Goal: Navigation & Orientation: Find specific page/section

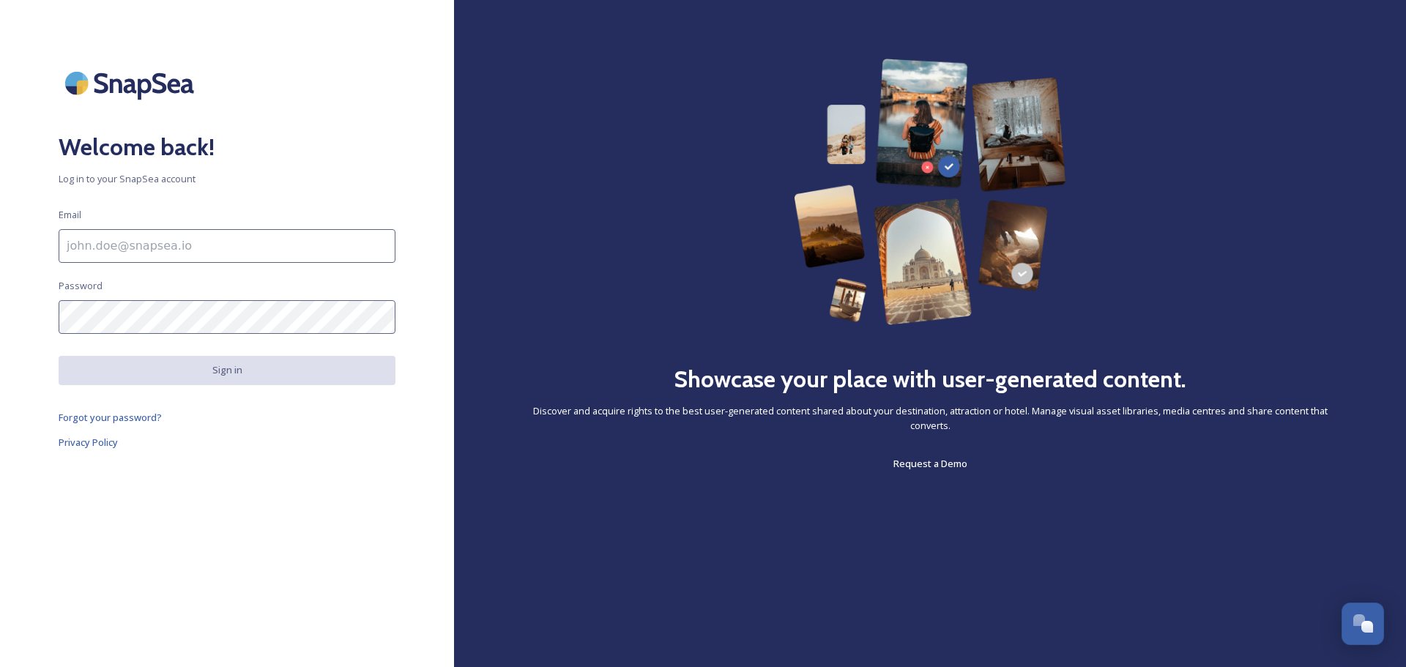
click at [166, 231] on input at bounding box center [227, 246] width 337 height 34
click at [327, 477] on div "Welcome back! Log in to your SnapSea account Email Password Sign in Forgot your…" at bounding box center [227, 334] width 454 height 550
click at [181, 237] on input at bounding box center [227, 246] width 337 height 34
type input "[EMAIL_ADDRESS][DOMAIN_NAME]"
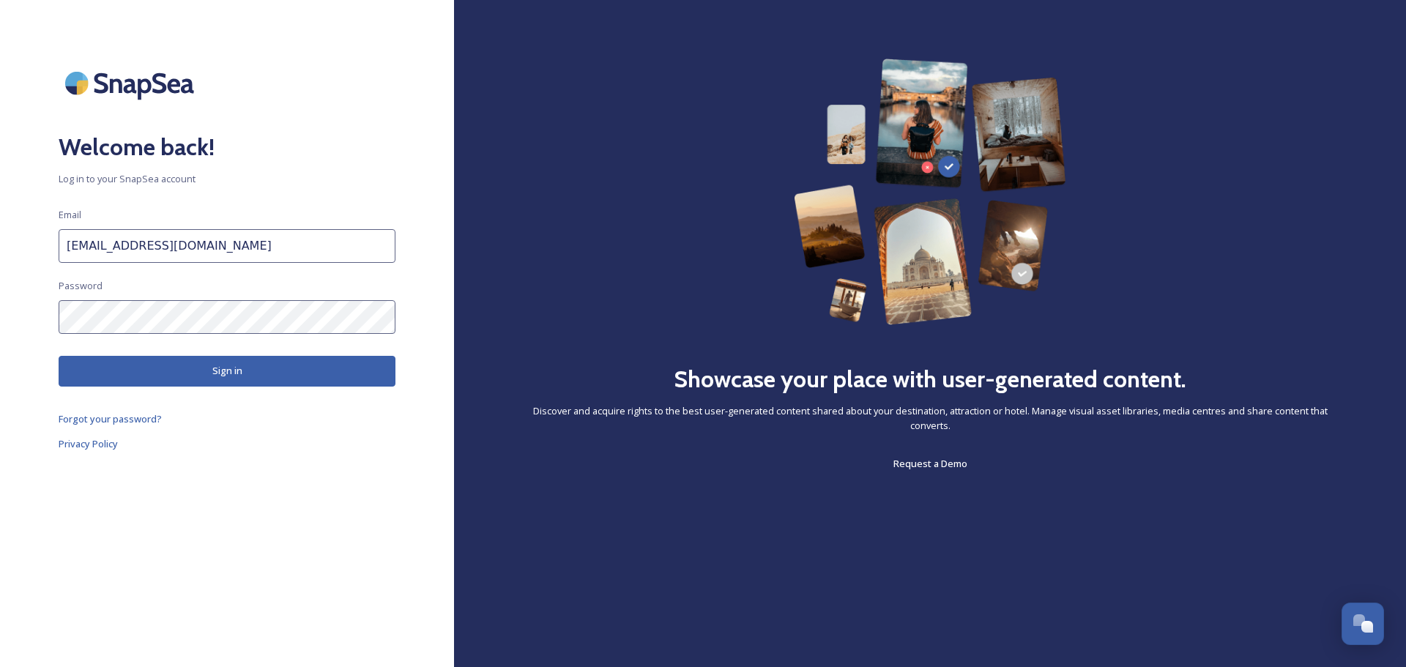
click at [217, 368] on button "Sign in" at bounding box center [227, 371] width 337 height 30
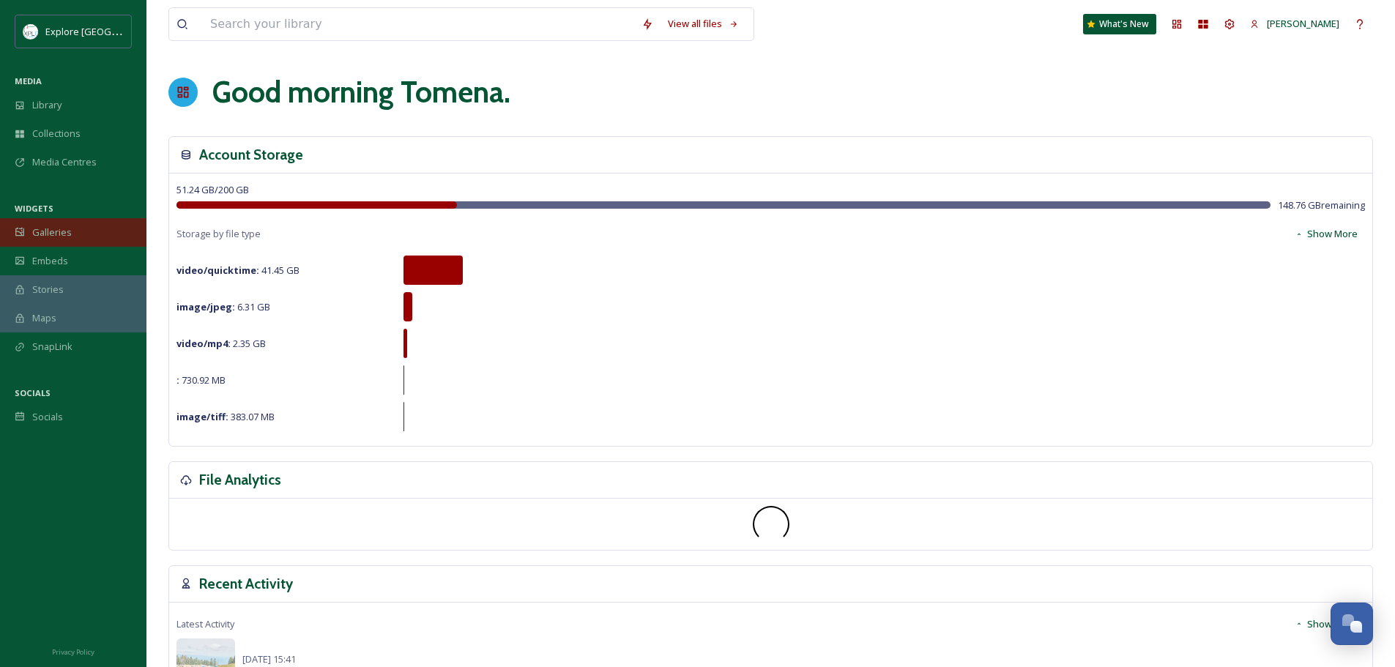
click at [90, 232] on div "Galleries" at bounding box center [73, 232] width 146 height 29
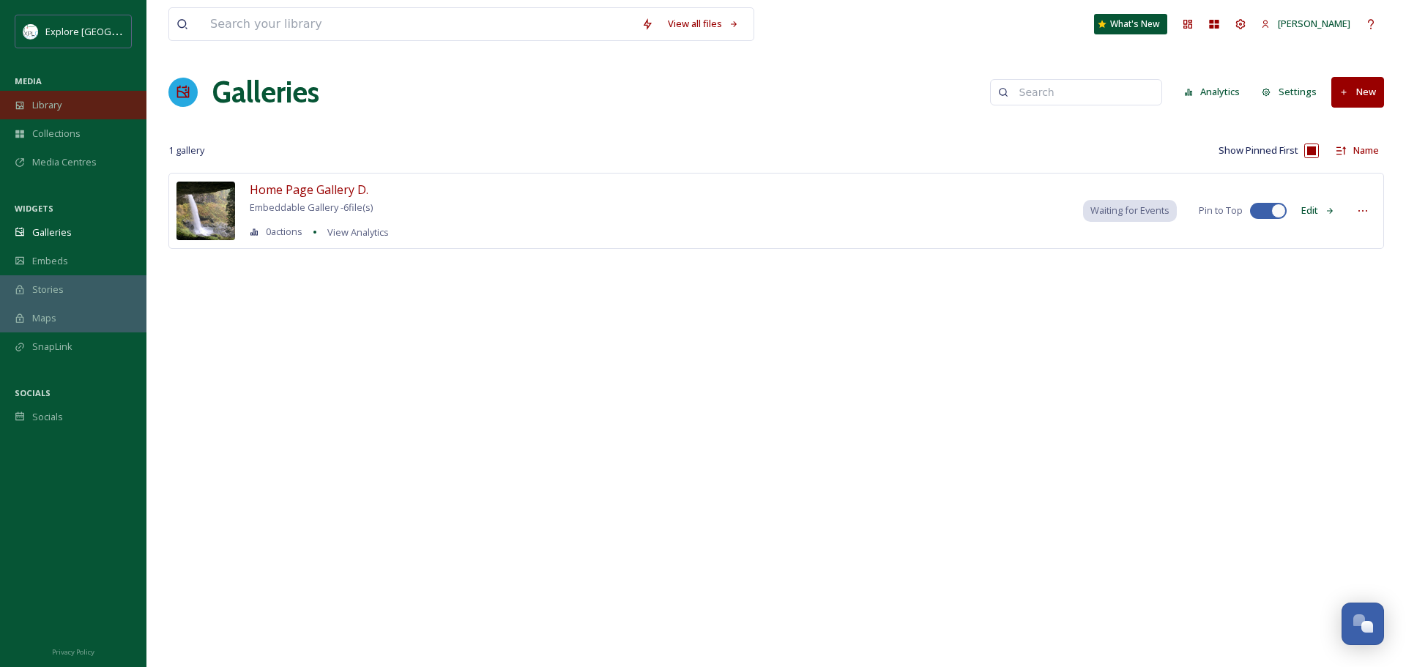
click at [60, 109] on span "Library" at bounding box center [46, 105] width 29 height 14
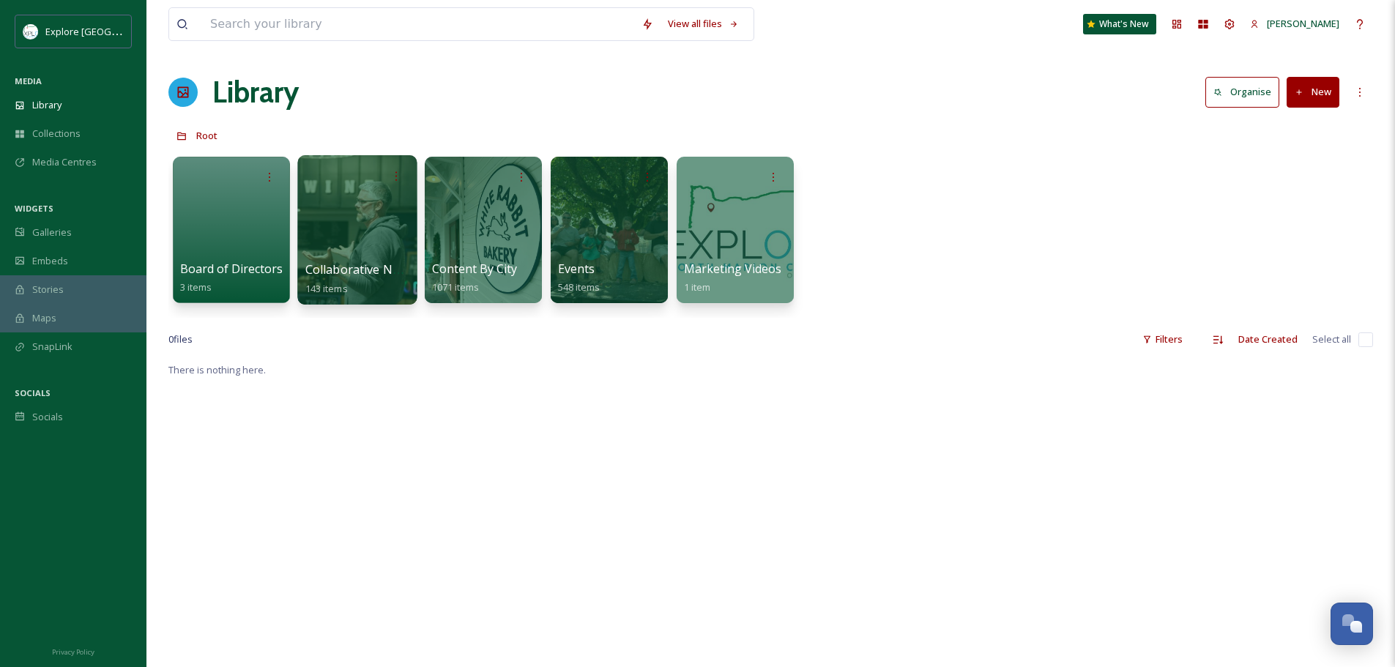
click at [365, 280] on div "Collaborative Networking Meetings 143 items" at bounding box center [357, 279] width 105 height 37
click at [351, 266] on span "Collaborative Networking Meetings" at bounding box center [405, 269] width 201 height 16
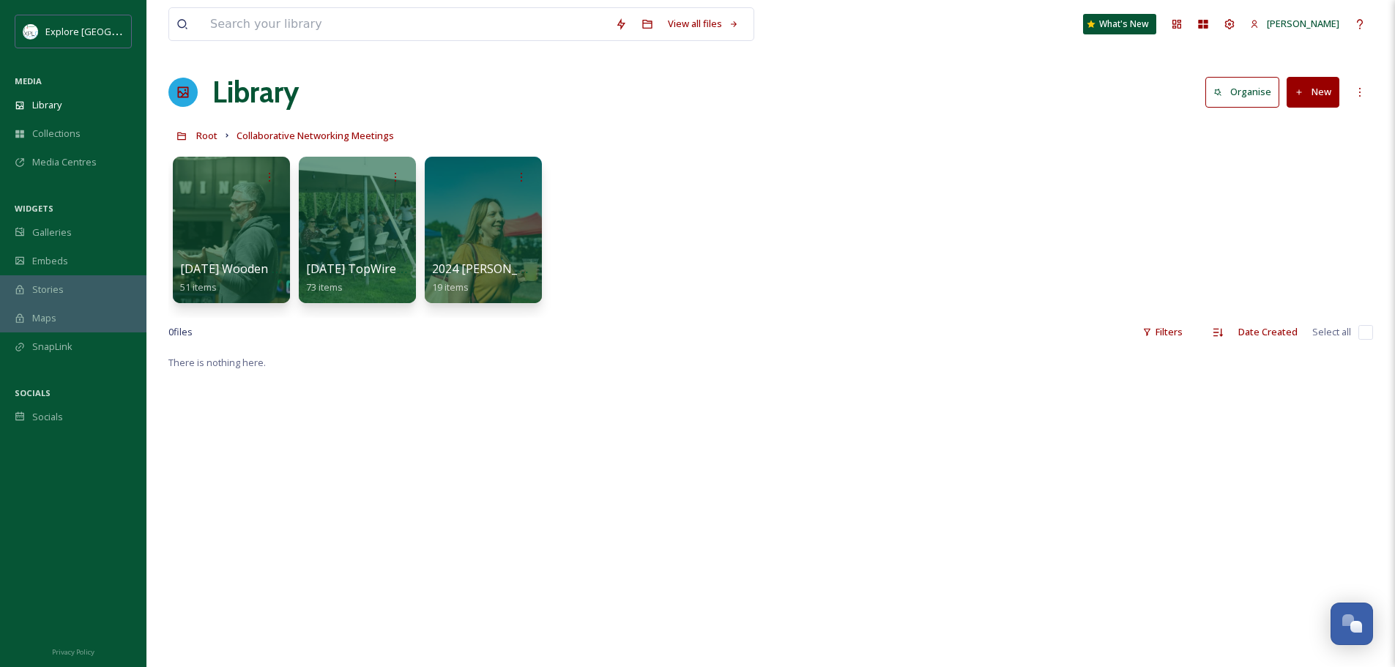
click at [702, 223] on div "[DATE] Wooden Shoe Networking Event 51 items [DATE] TopWire Annual Meeting Netw…" at bounding box center [770, 233] width 1205 height 168
click at [231, 228] on div at bounding box center [230, 229] width 119 height 149
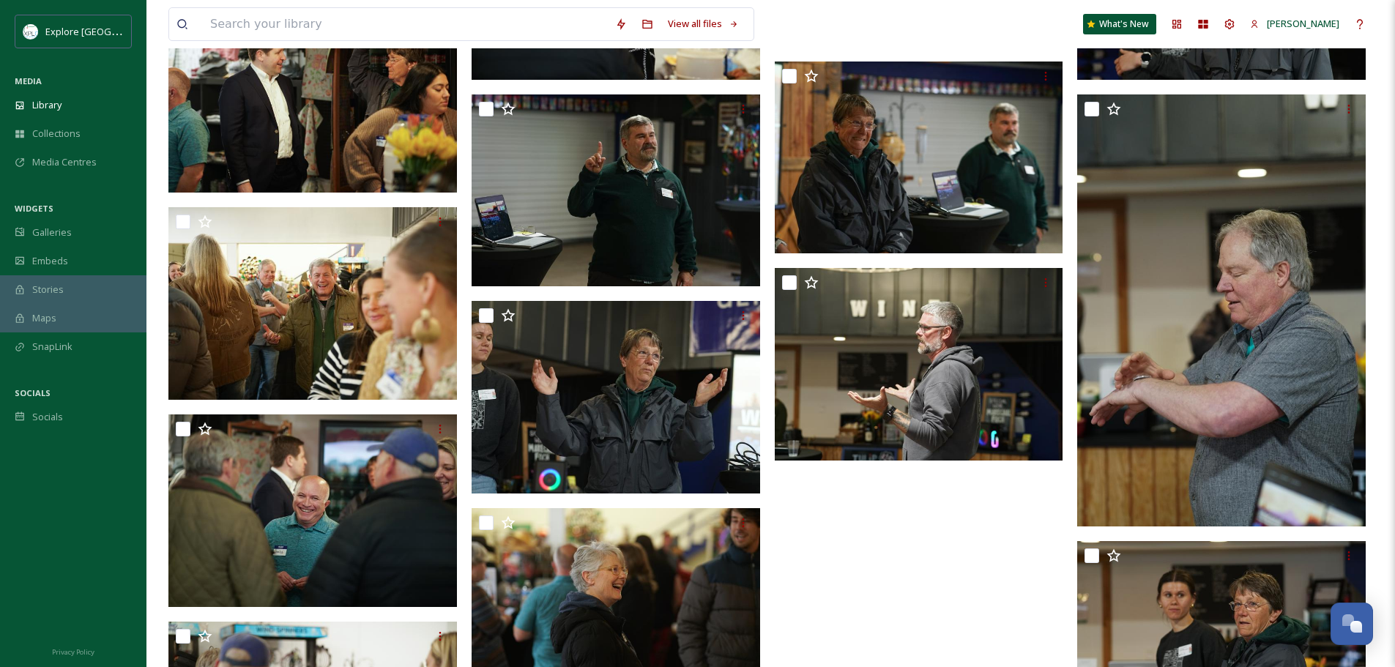
scroll to position [2376, 0]
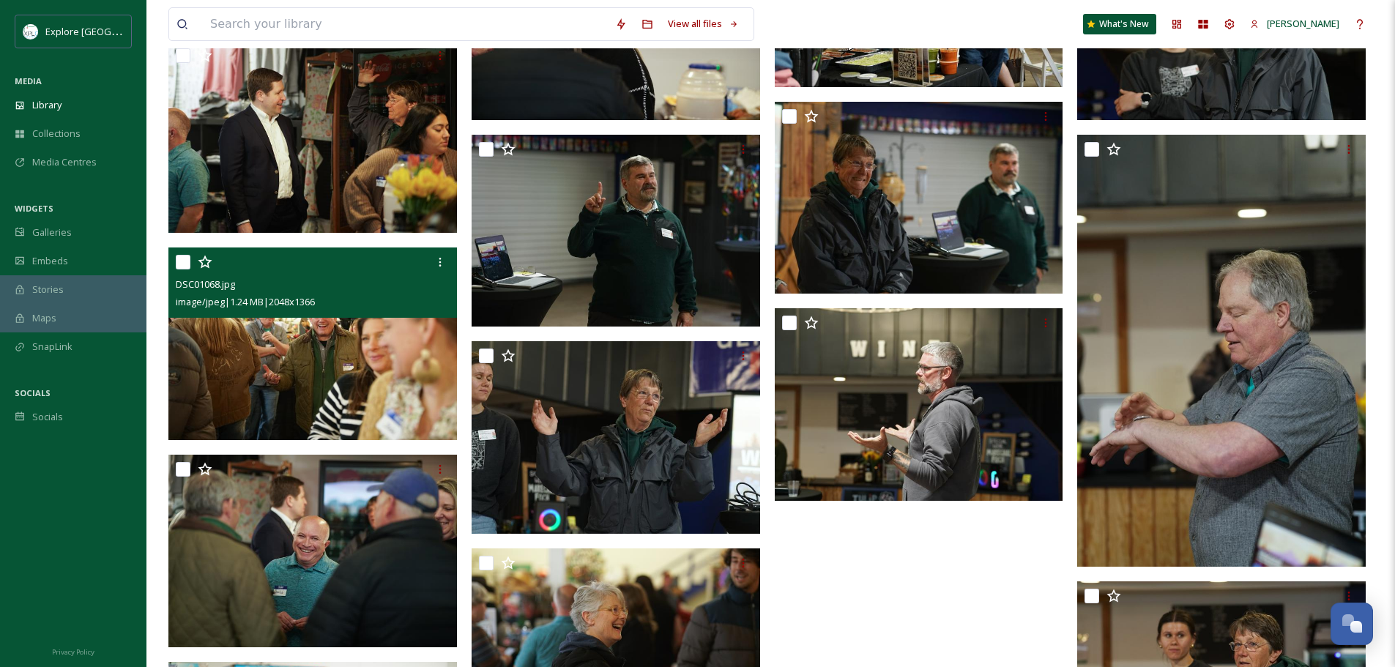
click at [307, 379] on img at bounding box center [312, 344] width 289 height 193
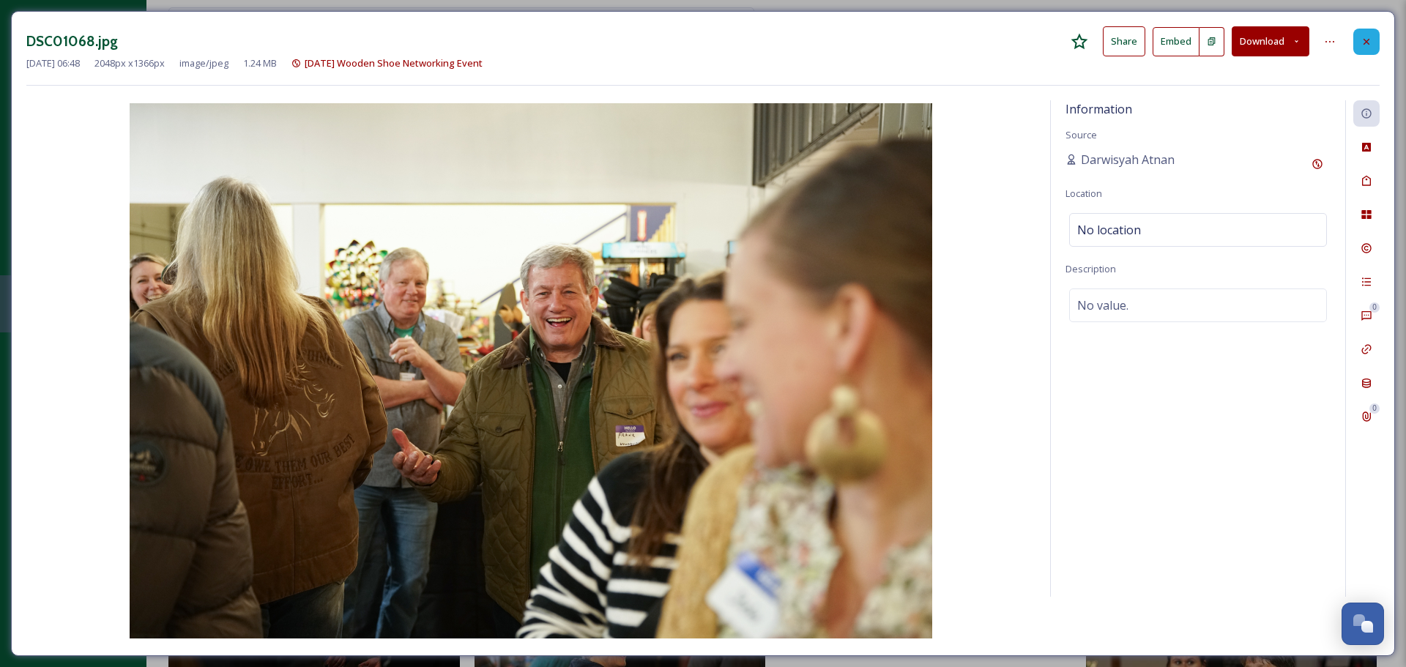
click at [1369, 37] on icon at bounding box center [1367, 42] width 12 height 12
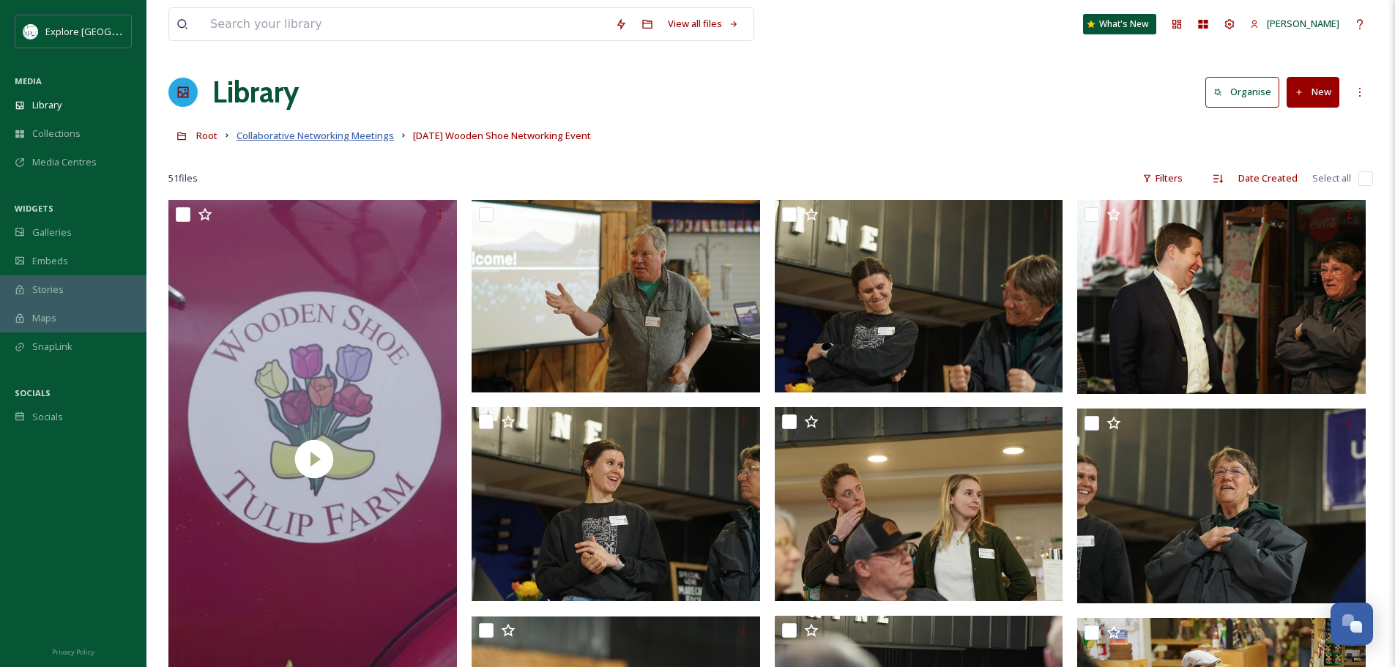
click at [355, 138] on span "Collaborative Networking Meetings" at bounding box center [315, 135] width 157 height 13
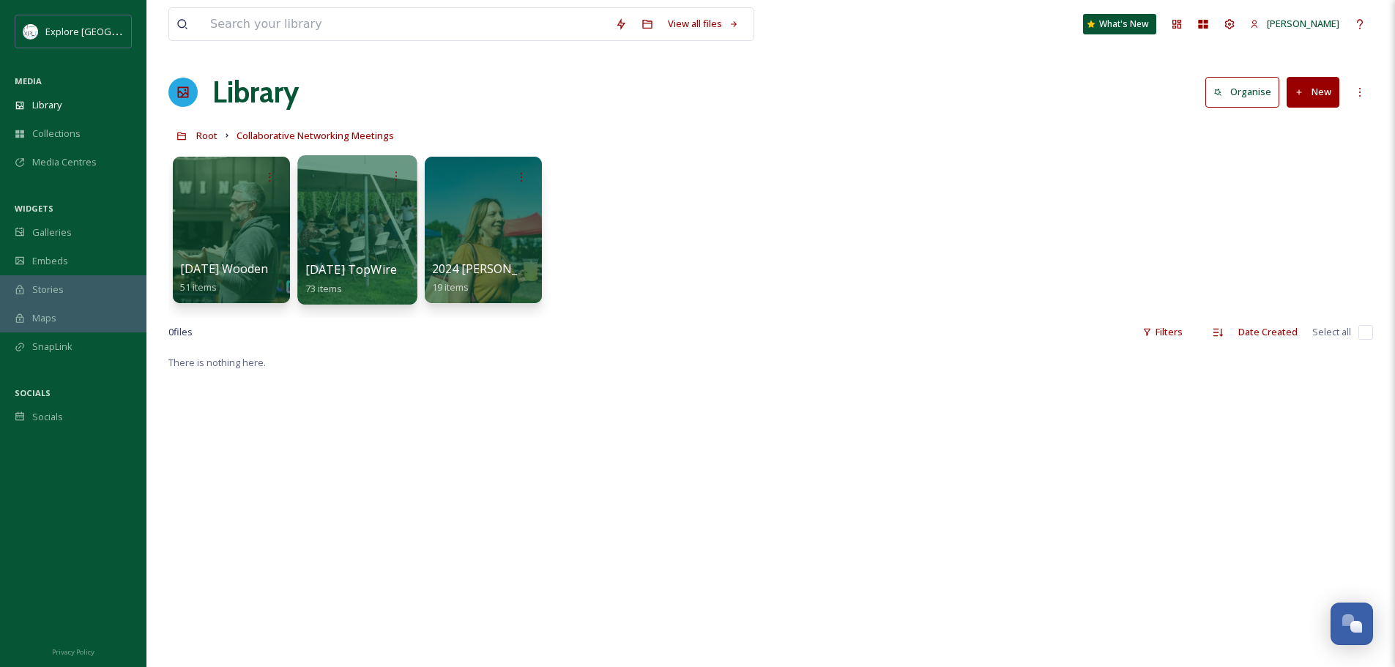
click at [380, 230] on div at bounding box center [356, 229] width 119 height 149
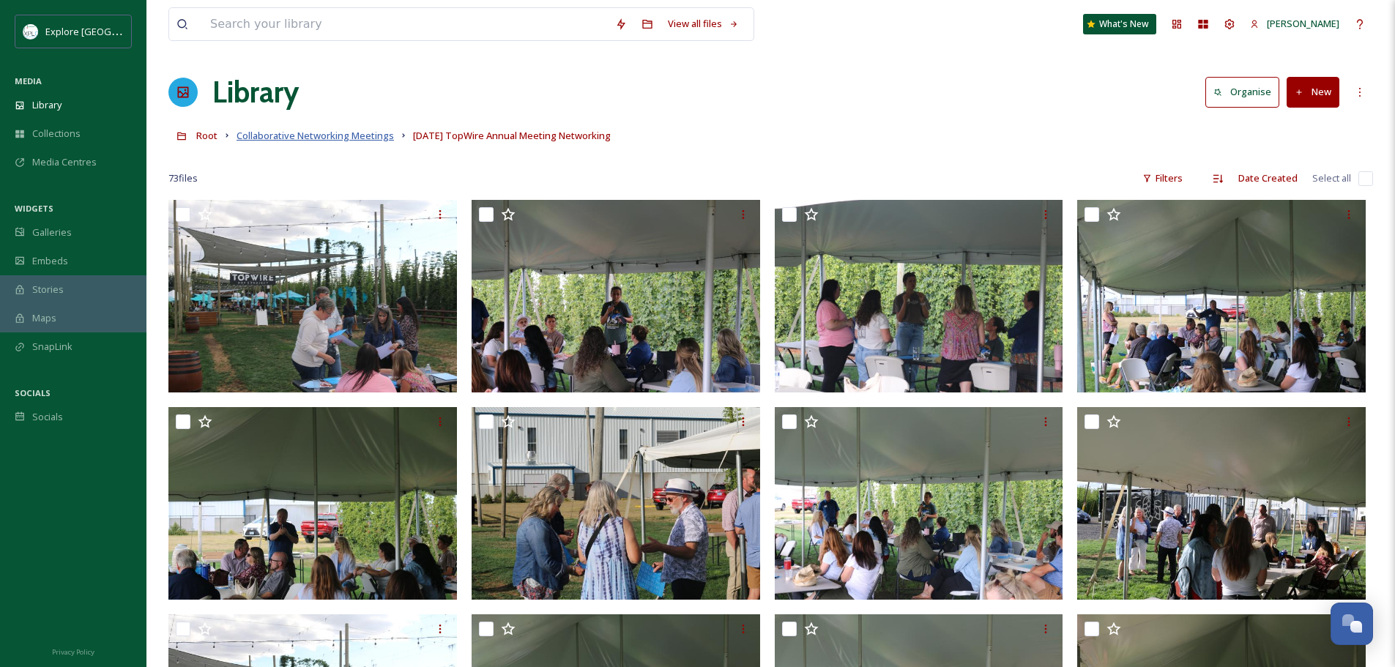
click at [327, 142] on span "Collaborative Networking Meetings" at bounding box center [315, 135] width 157 height 13
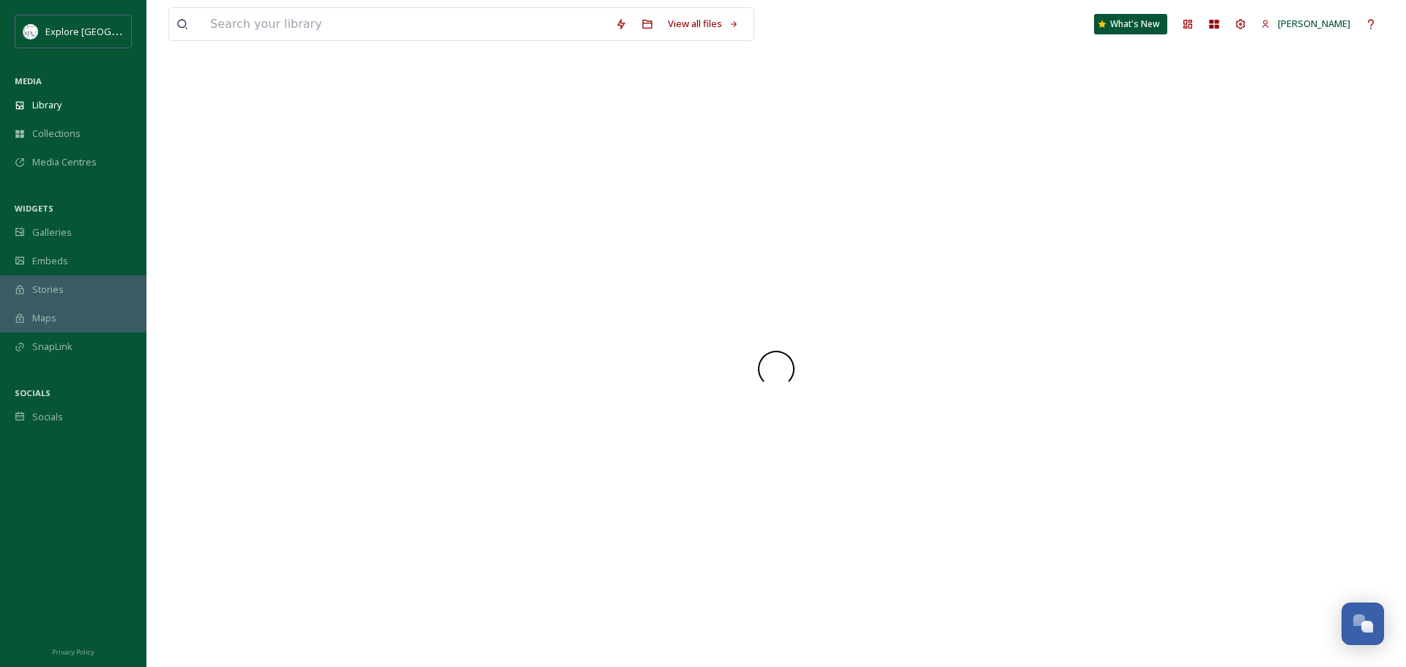
click at [327, 142] on div at bounding box center [776, 368] width 1216 height 597
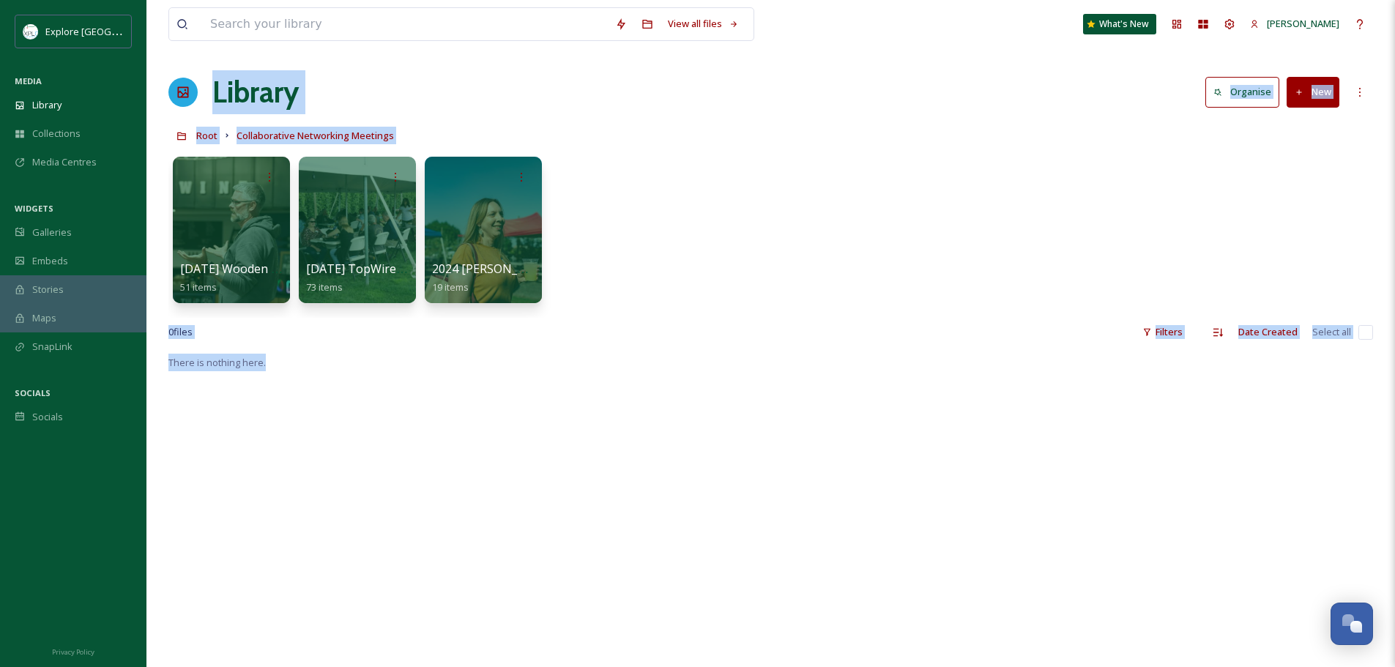
click at [748, 237] on div "[DATE] Wooden Shoe Networking Event 51 items [DATE] TopWire Annual Meeting Netw…" at bounding box center [770, 233] width 1205 height 168
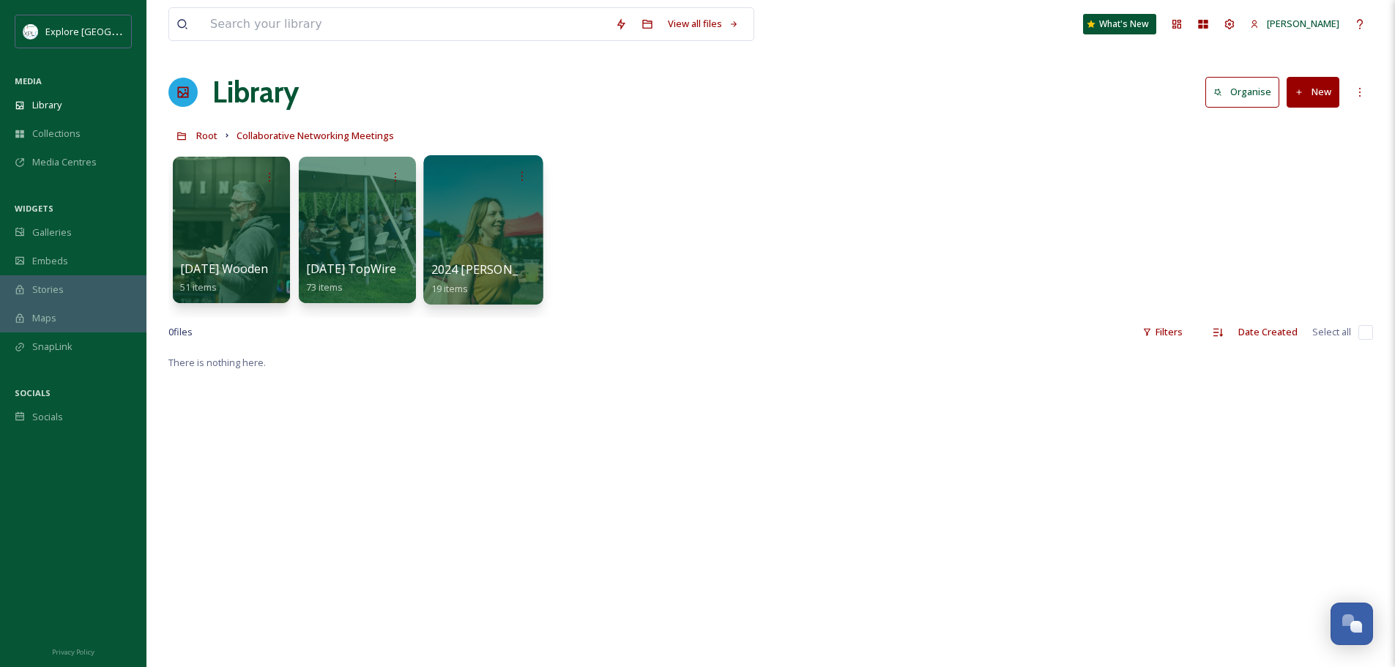
click at [510, 235] on div at bounding box center [482, 229] width 119 height 149
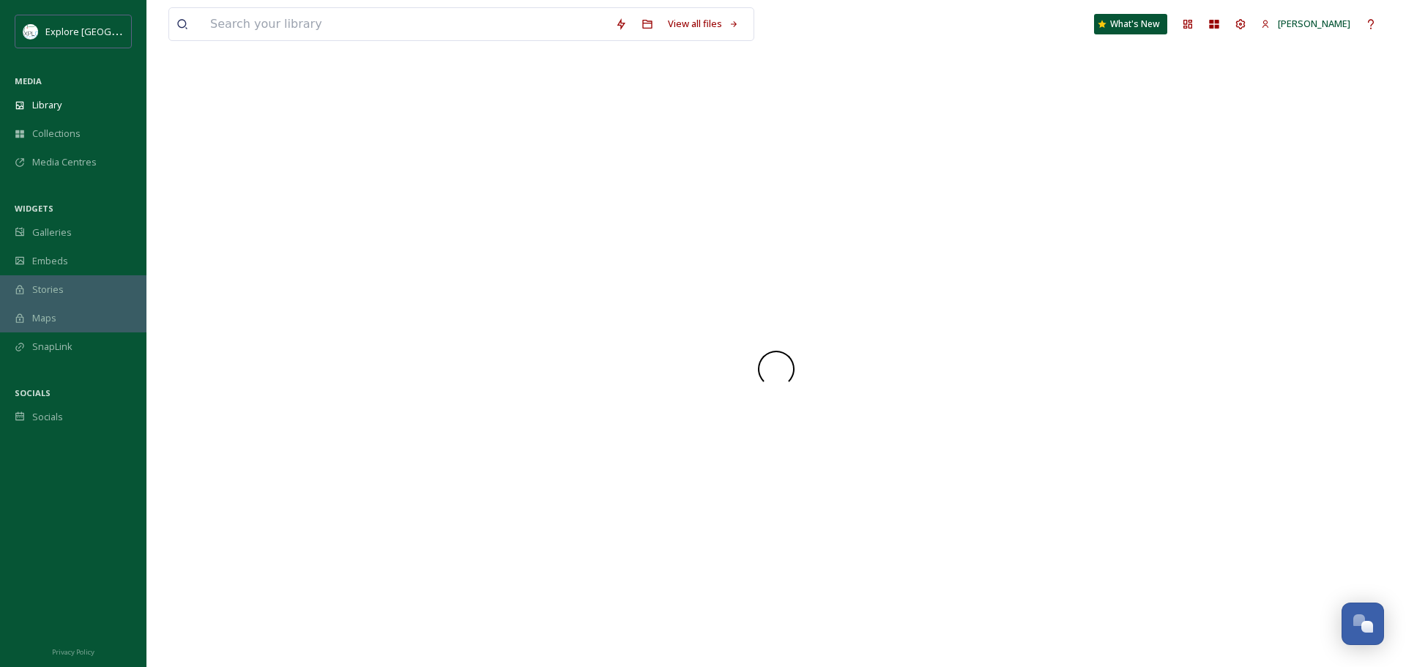
click at [510, 235] on div at bounding box center [776, 368] width 1216 height 597
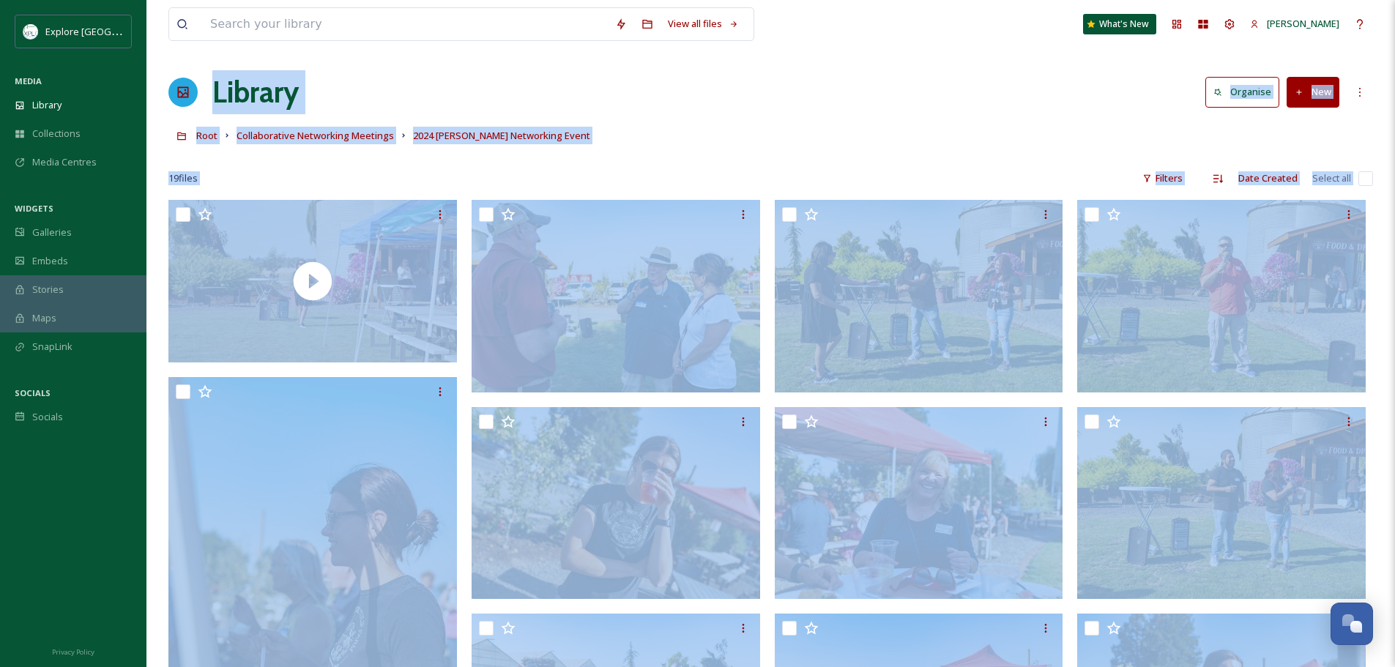
click at [1015, 168] on div "19 file s Filters Date Created Select all" at bounding box center [770, 178] width 1205 height 29
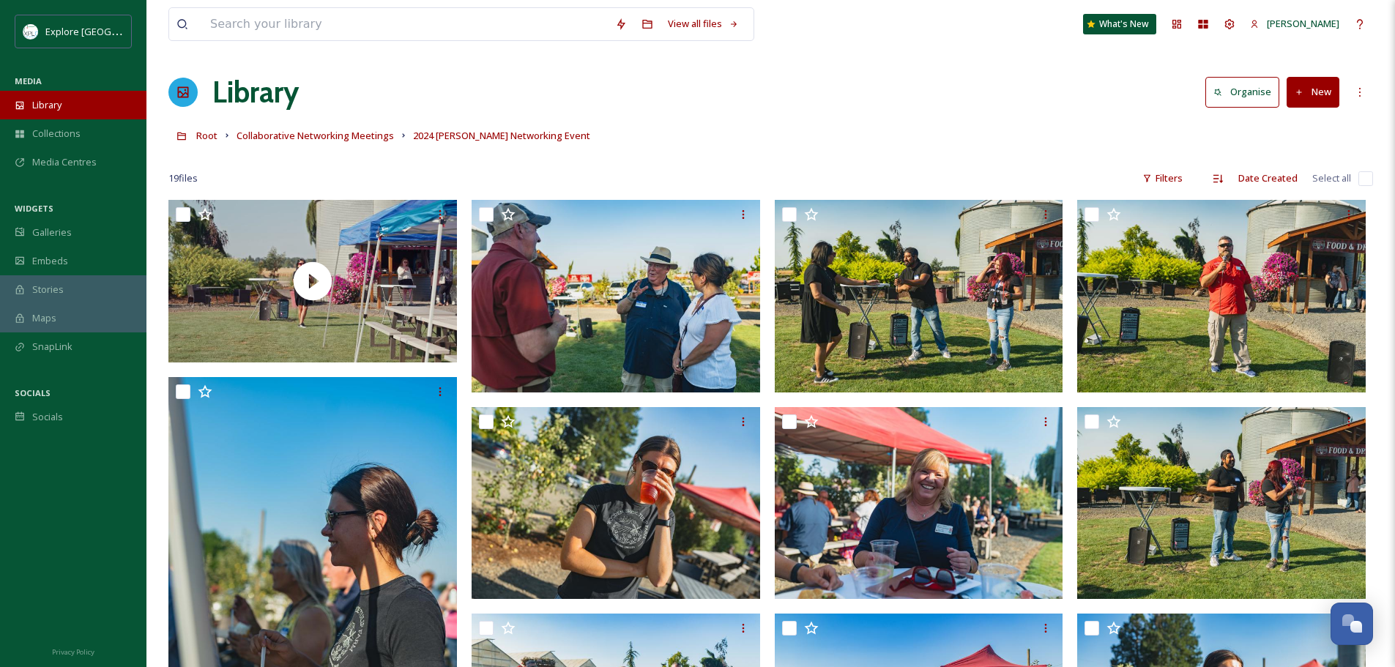
click at [52, 109] on span "Library" at bounding box center [46, 105] width 29 height 14
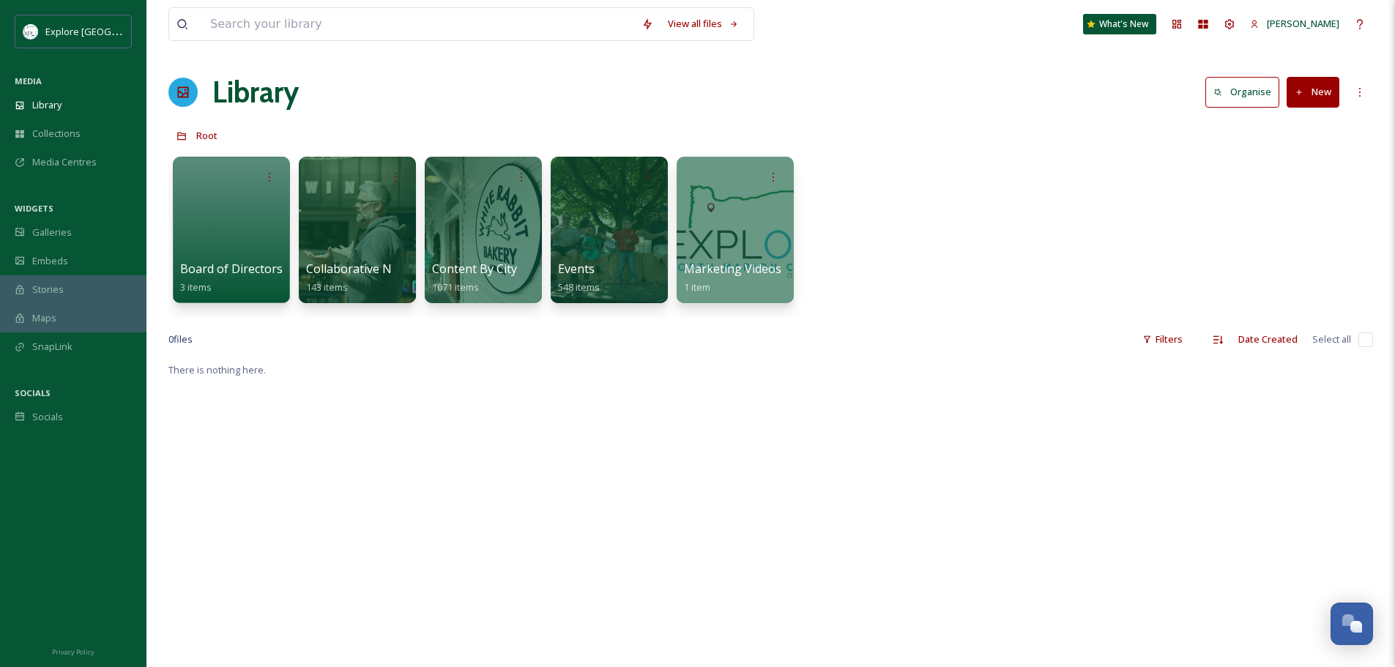
click at [972, 152] on div "Board of Directors 3 items Collaborative Networking Meetings 143 items Content …" at bounding box center [770, 233] width 1205 height 168
click at [77, 108] on div "Library" at bounding box center [73, 105] width 146 height 29
click at [67, 26] on span "Explore [GEOGRAPHIC_DATA][PERSON_NAME]" at bounding box center [145, 31] width 201 height 14
click at [555, 99] on div "Library Organise New" at bounding box center [770, 92] width 1205 height 44
click at [116, 34] on span "Explore [GEOGRAPHIC_DATA][PERSON_NAME]" at bounding box center [145, 31] width 201 height 14
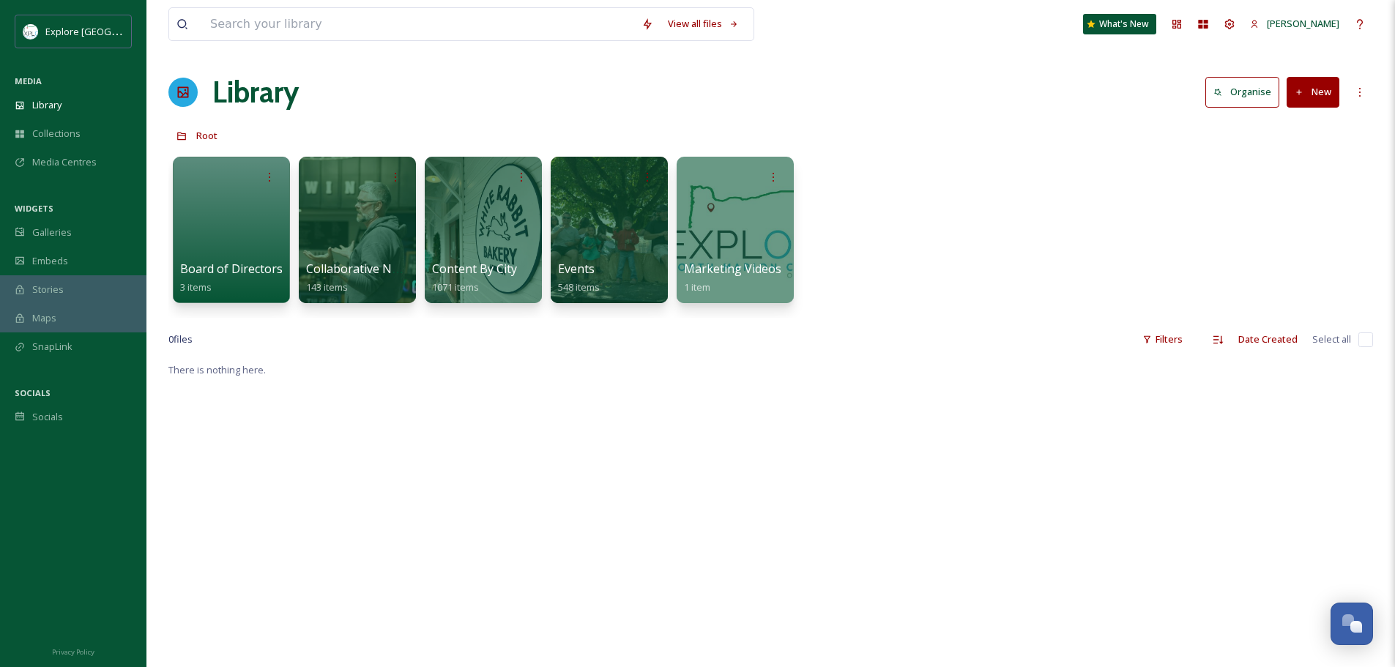
click at [557, 101] on div "Library Organise New" at bounding box center [770, 92] width 1205 height 44
click at [79, 288] on div "Stories" at bounding box center [73, 289] width 146 height 29
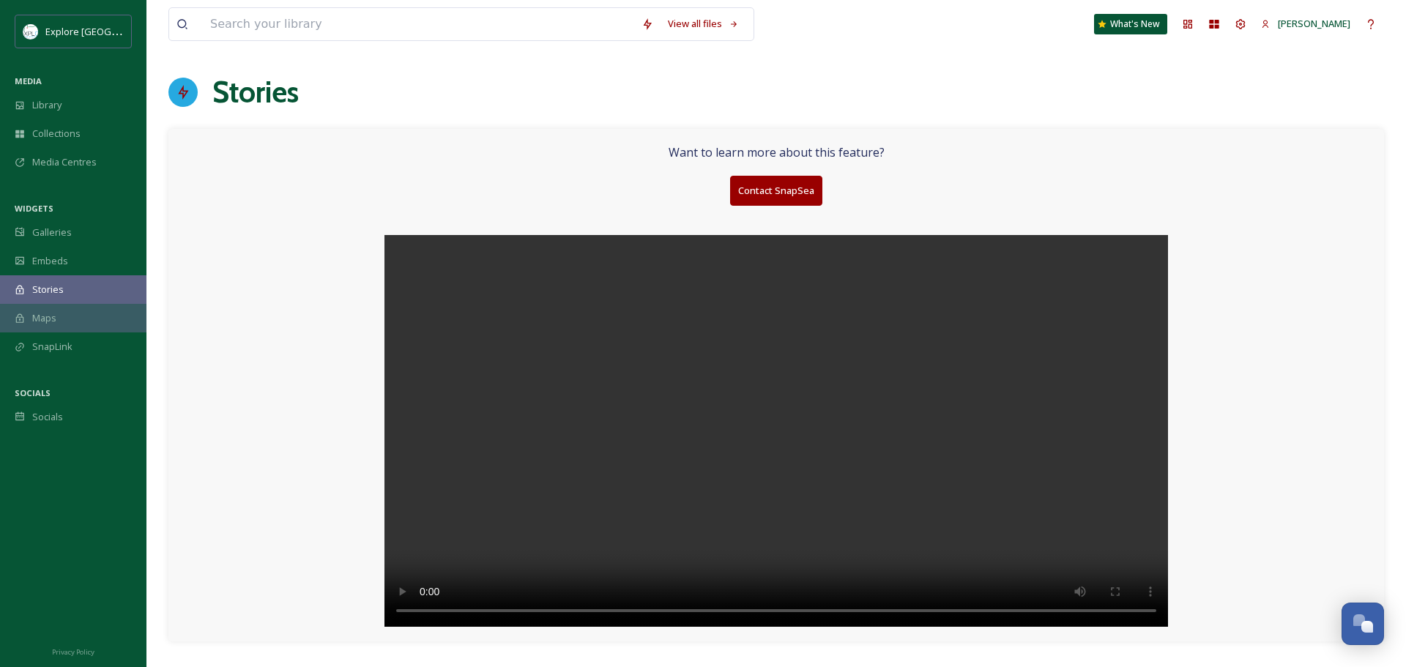
click at [77, 316] on div "Maps" at bounding box center [73, 318] width 146 height 29
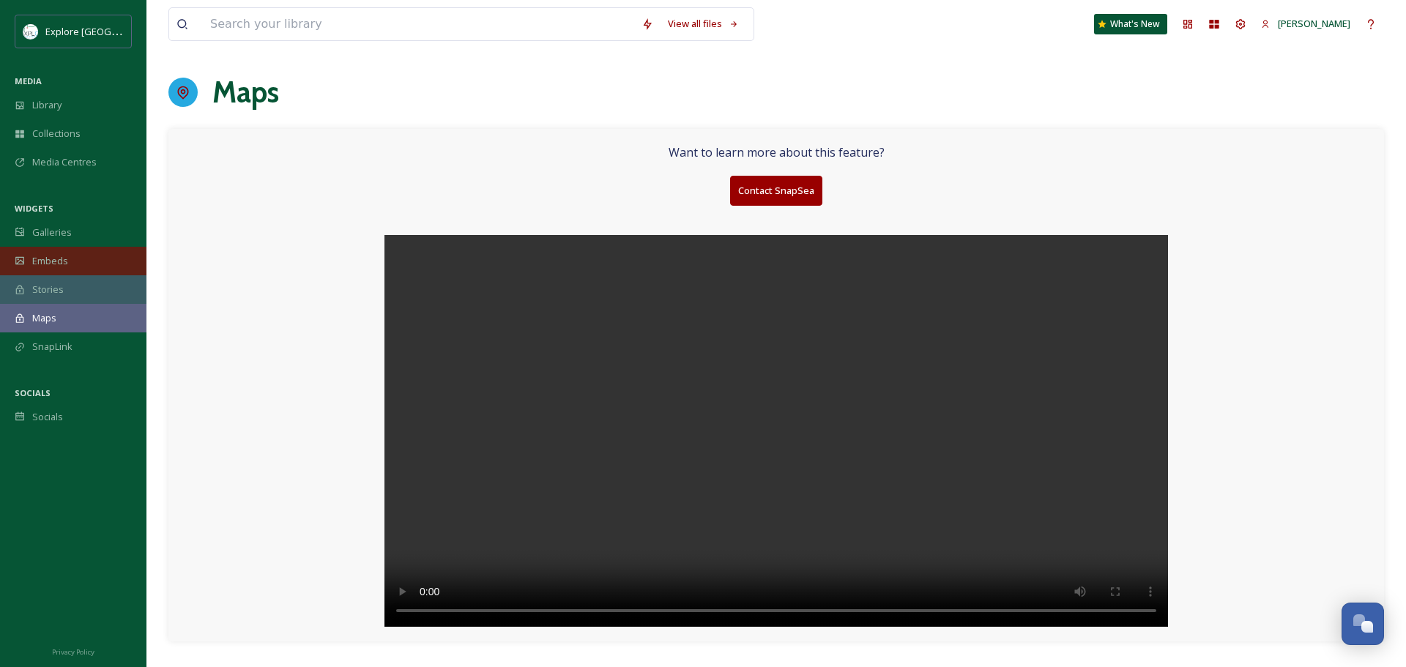
click at [67, 247] on div "Embeds" at bounding box center [73, 261] width 146 height 29
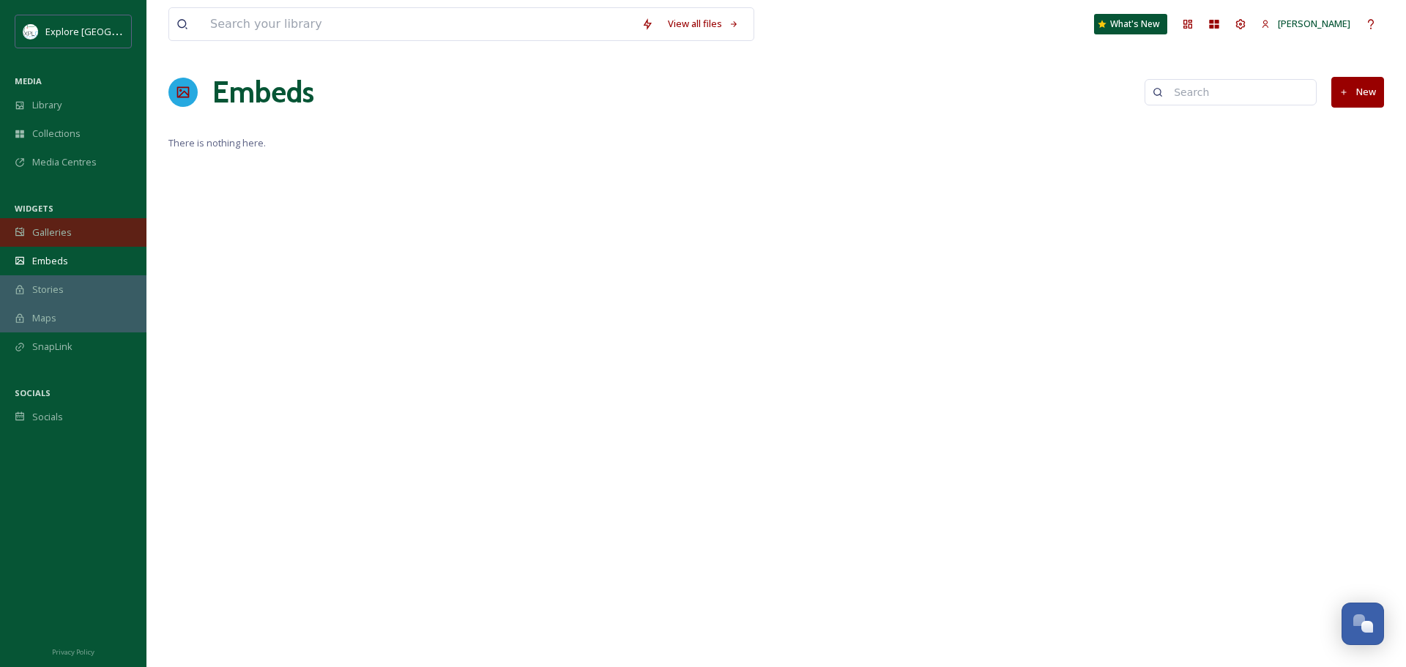
click at [92, 238] on div "Galleries" at bounding box center [73, 232] width 146 height 29
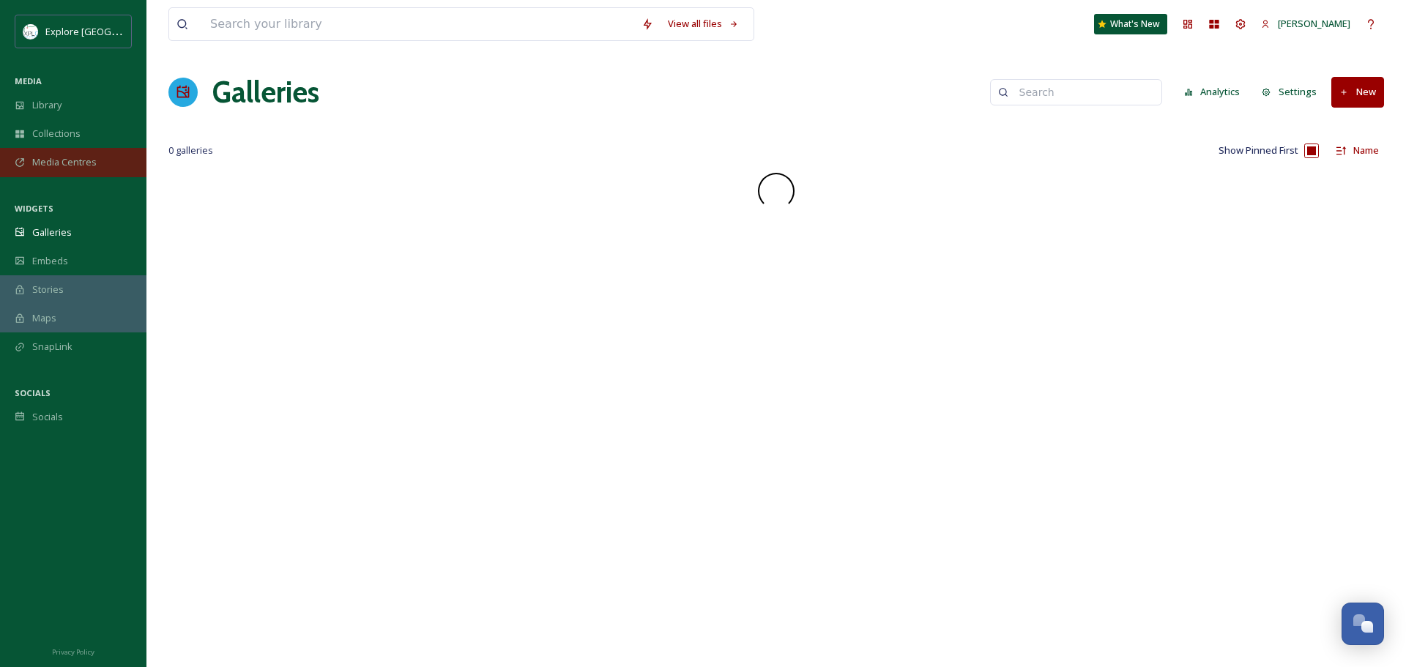
click at [73, 174] on div "Media Centres" at bounding box center [73, 162] width 146 height 29
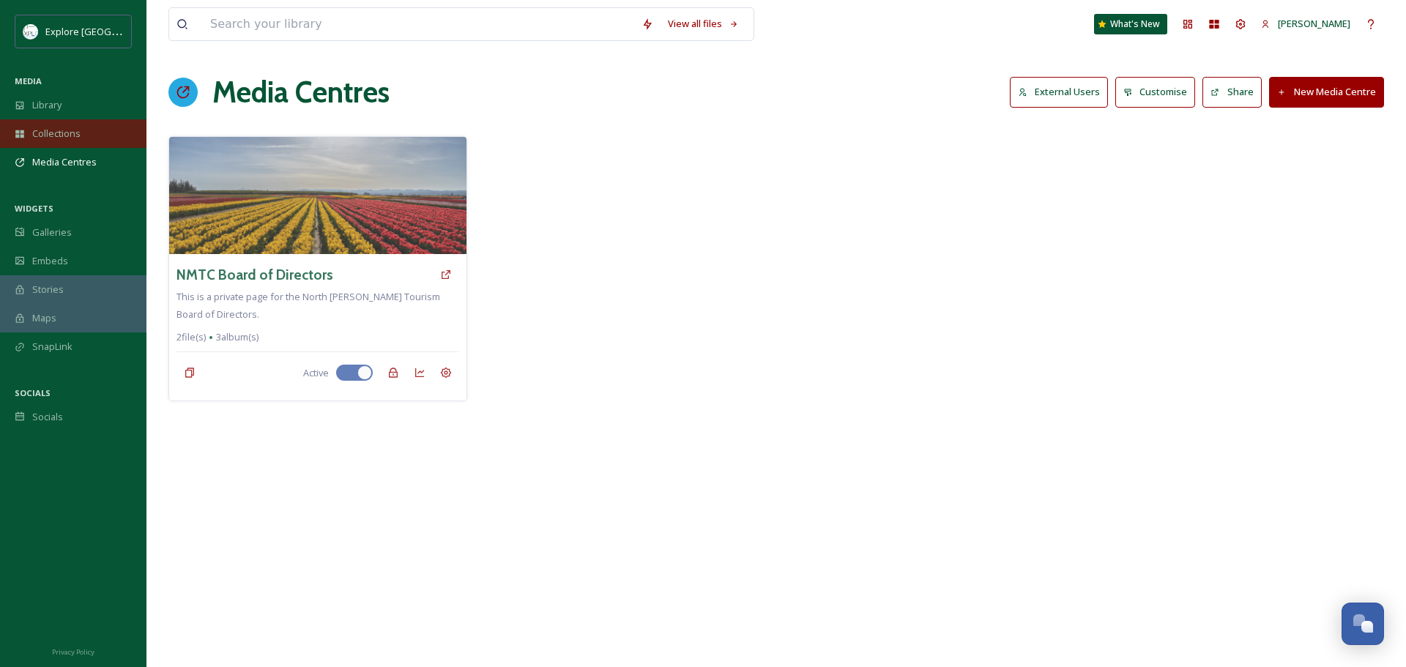
click at [71, 133] on span "Collections" at bounding box center [56, 134] width 48 height 14
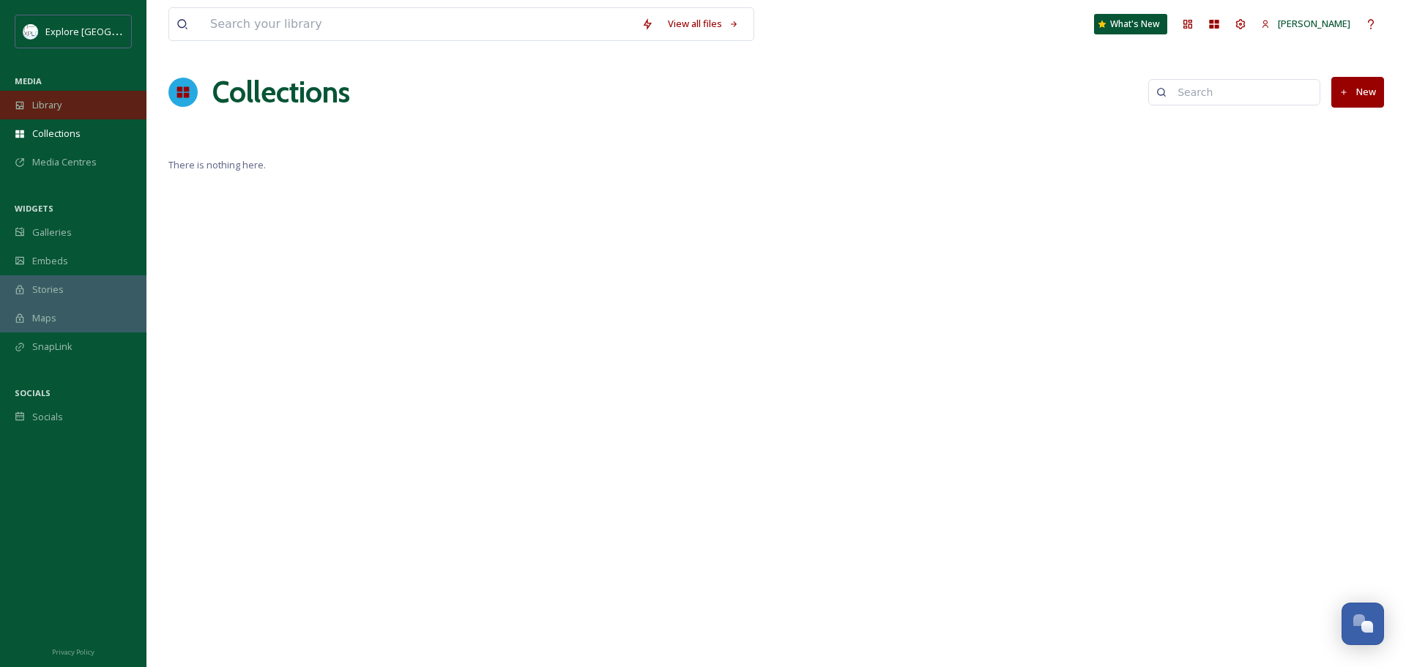
click at [67, 102] on div "Library" at bounding box center [73, 105] width 146 height 29
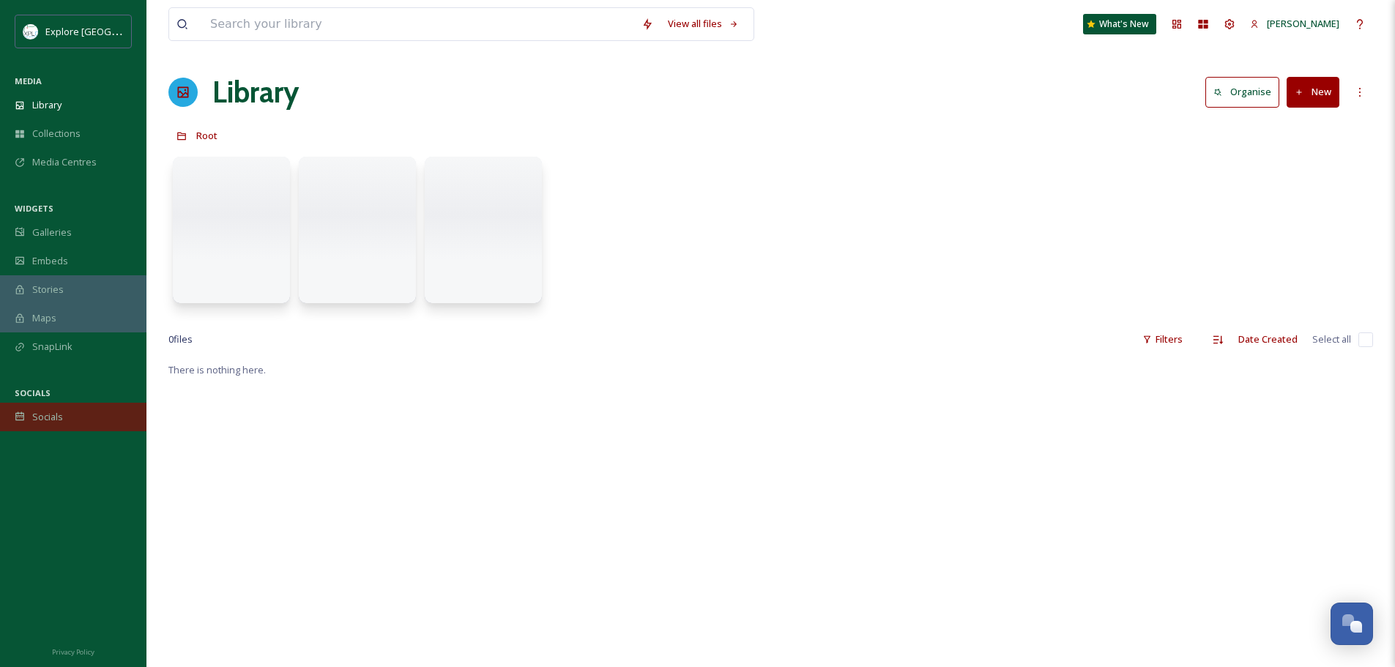
click at [73, 423] on div "Socials" at bounding box center [73, 417] width 146 height 29
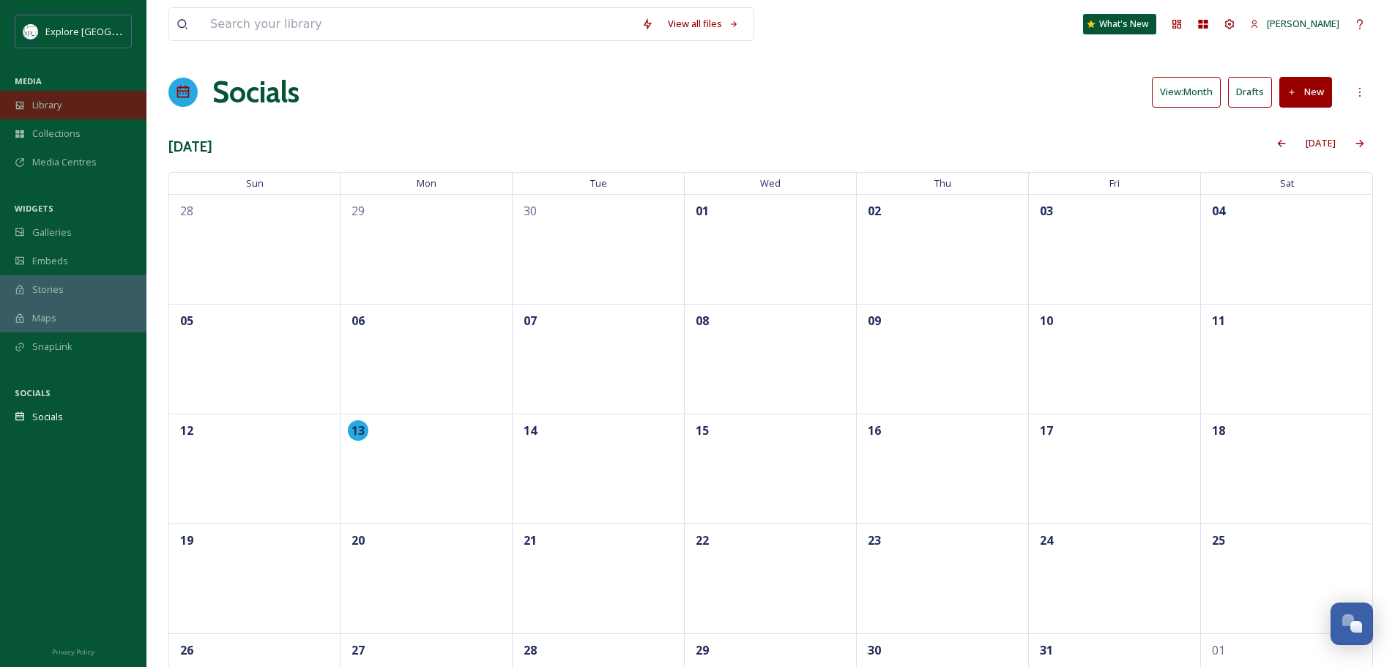
click at [55, 96] on div "Library" at bounding box center [73, 105] width 146 height 29
